Goal: Information Seeking & Learning: Learn about a topic

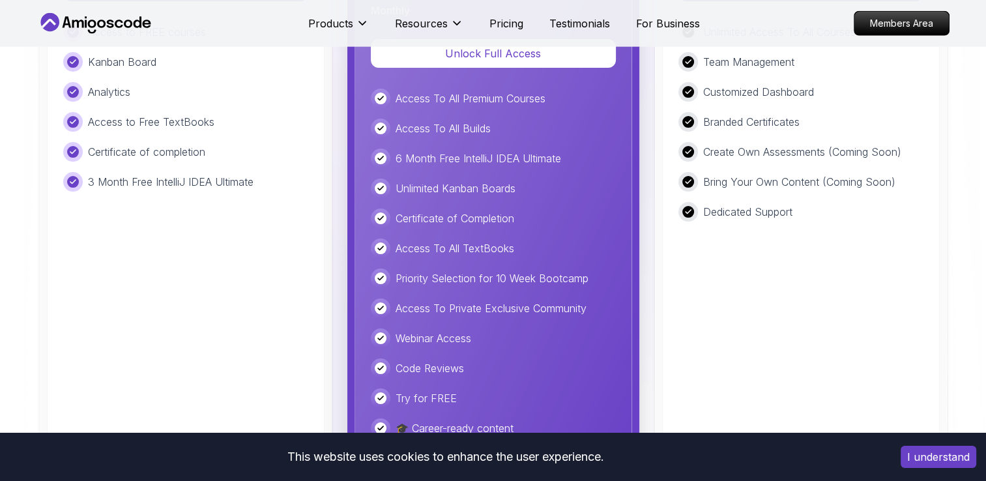
scroll to position [3112, 0]
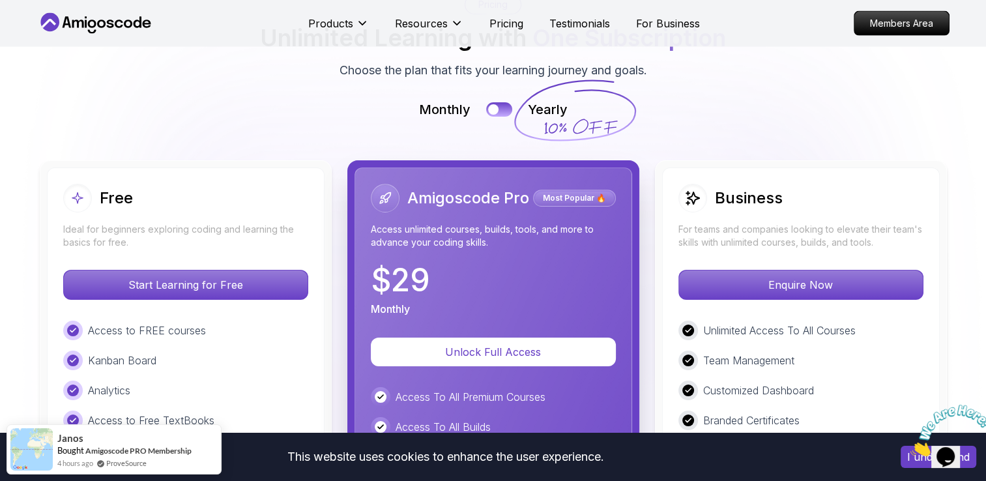
scroll to position [2900, 0]
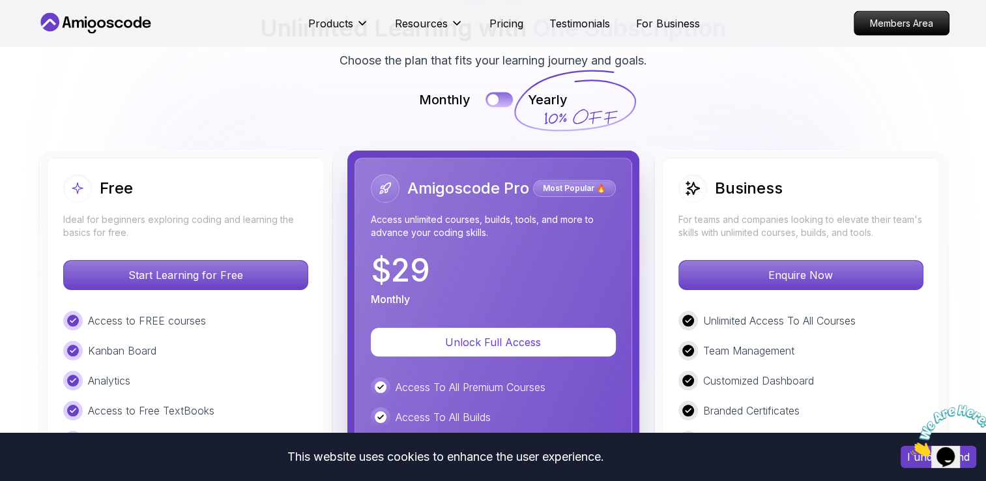
click at [503, 98] on button at bounding box center [499, 99] width 27 height 15
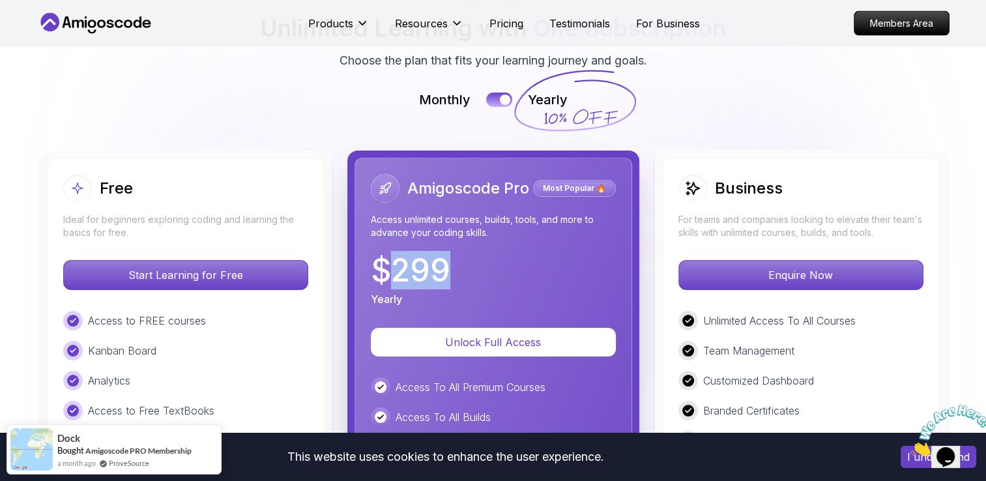
drag, startPoint x: 395, startPoint y: 268, endPoint x: 453, endPoint y: 267, distance: 58.0
click at [453, 267] on div "$ 299 Yearly" at bounding box center [493, 281] width 245 height 52
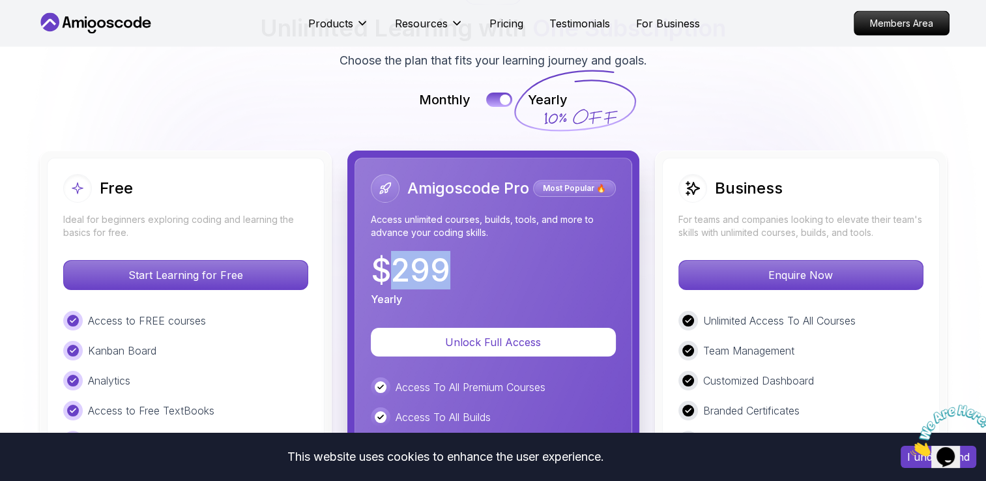
click at [333, 114] on img at bounding box center [493, 372] width 986 height 941
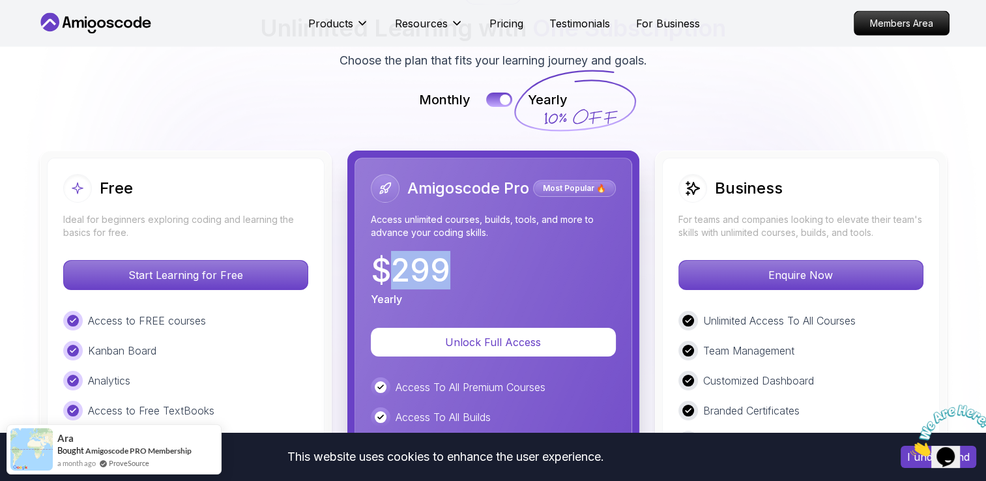
click at [416, 281] on p "$ 299" at bounding box center [411, 270] width 80 height 31
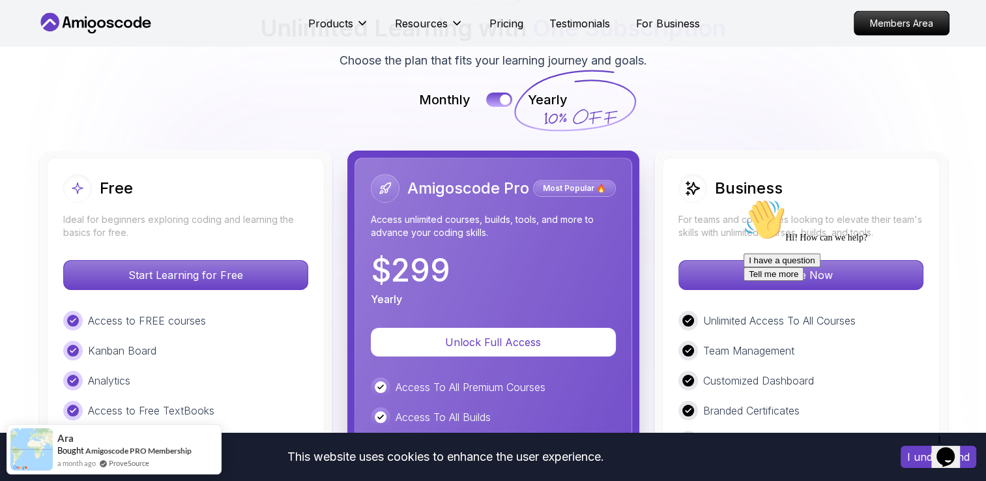
click at [757, 87] on img at bounding box center [493, 372] width 986 height 941
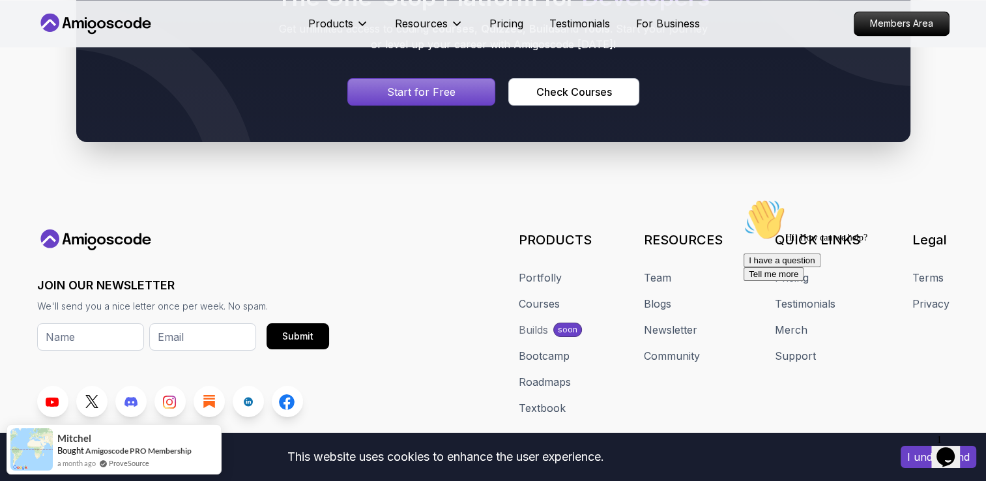
scroll to position [7145, 0]
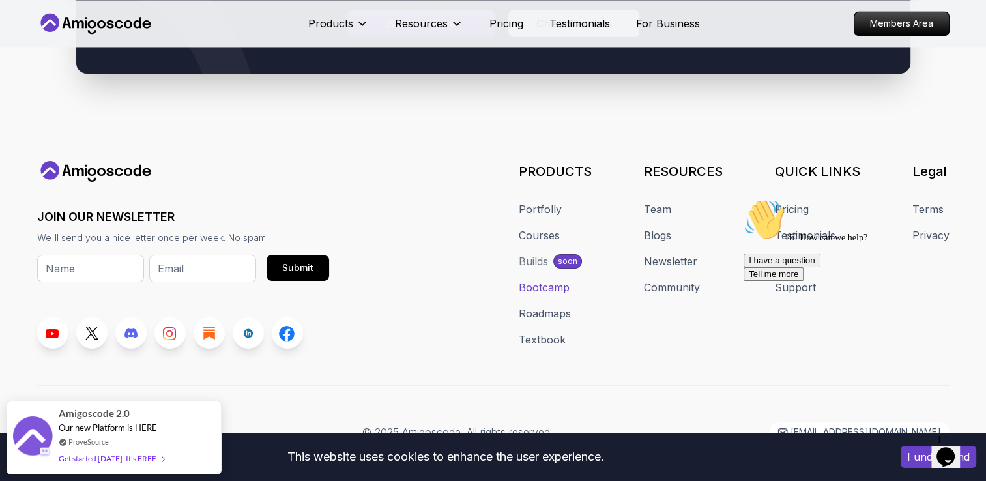
click at [528, 280] on link "Bootcamp" at bounding box center [544, 288] width 51 height 16
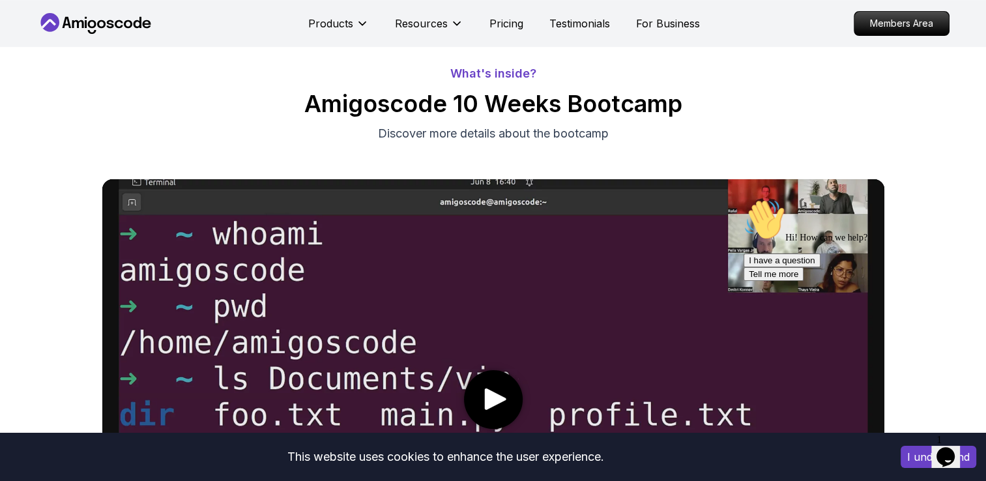
scroll to position [89, 0]
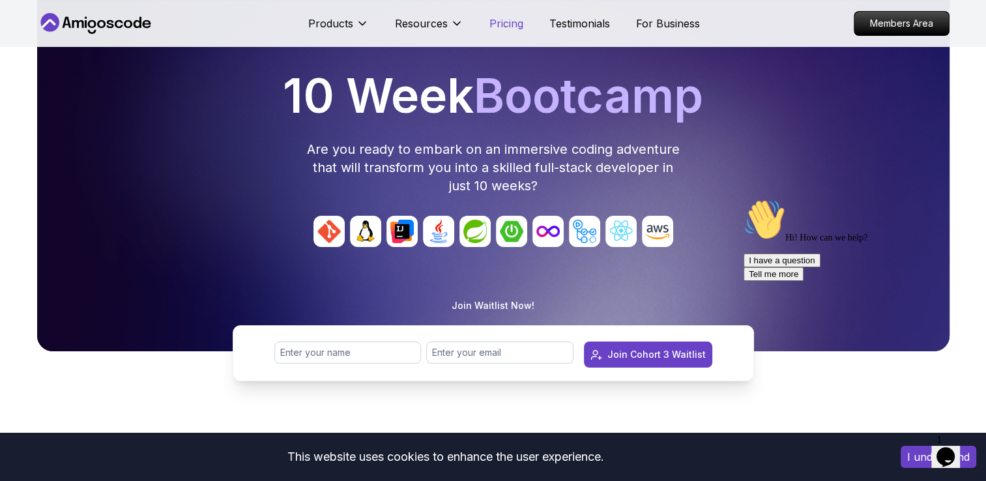
click at [508, 22] on p "Pricing" at bounding box center [506, 24] width 34 height 16
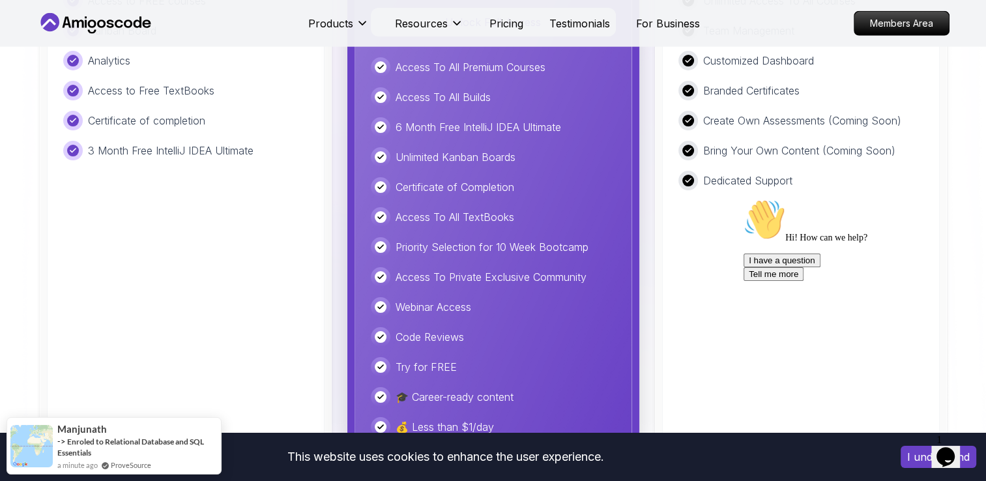
scroll to position [2799, 0]
